Goal: Task Accomplishment & Management: Manage account settings

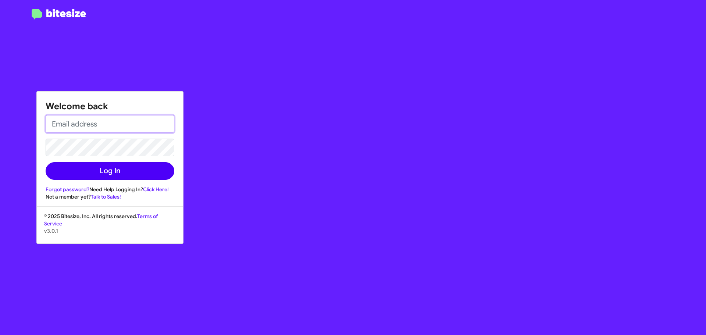
type input "[EMAIL_ADDRESS][DOMAIN_NAME]"
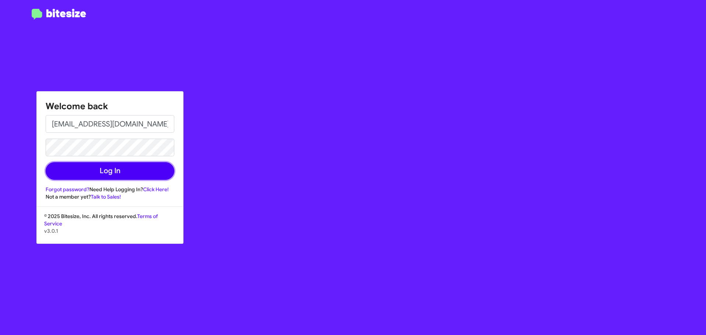
click at [117, 169] on button "Log In" at bounding box center [110, 171] width 129 height 18
